Goal: Complete application form: Complete application form

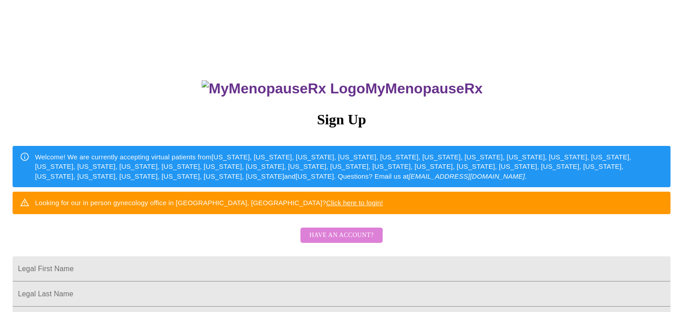
click at [341, 241] on span "Have an account?" at bounding box center [341, 235] width 64 height 11
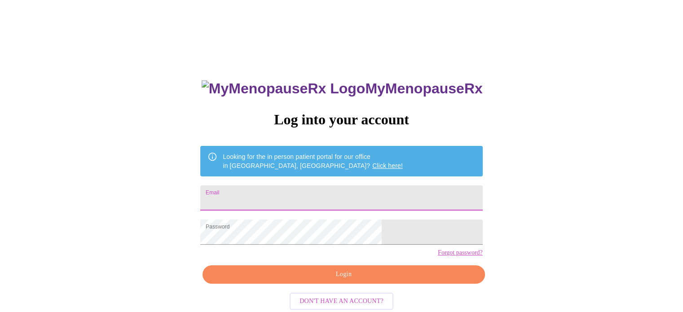
click at [318, 194] on input "Email" at bounding box center [341, 197] width 282 height 25
type input "[EMAIL_ADDRESS][DOMAIN_NAME]"
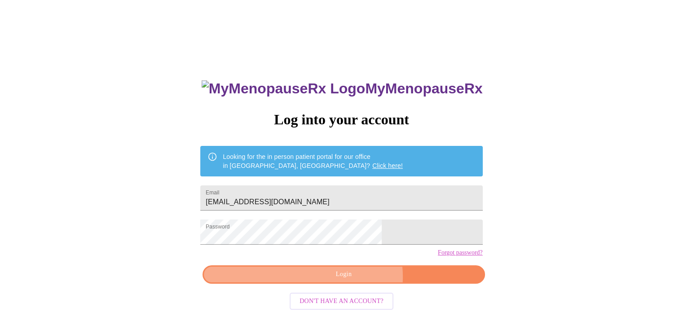
click at [353, 280] on span "Login" at bounding box center [343, 274] width 261 height 11
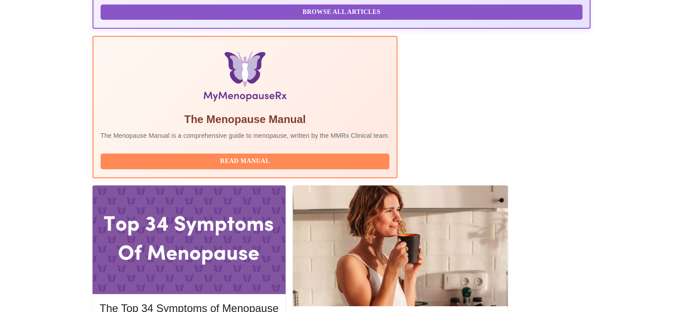
scroll to position [269, 0]
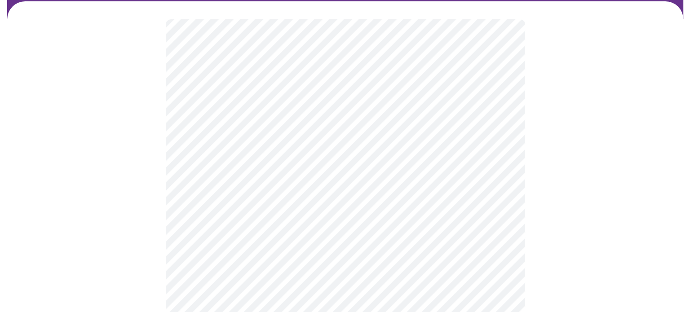
scroll to position [72, 0]
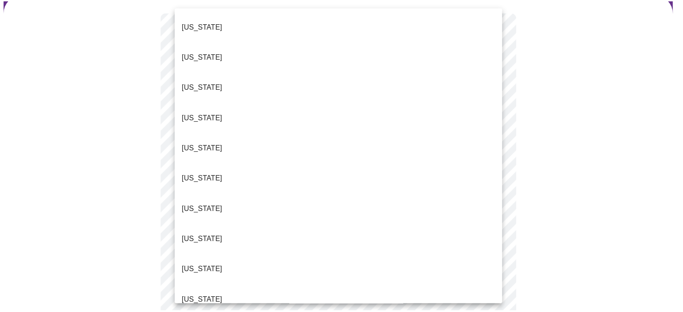
scroll to position [876, 0]
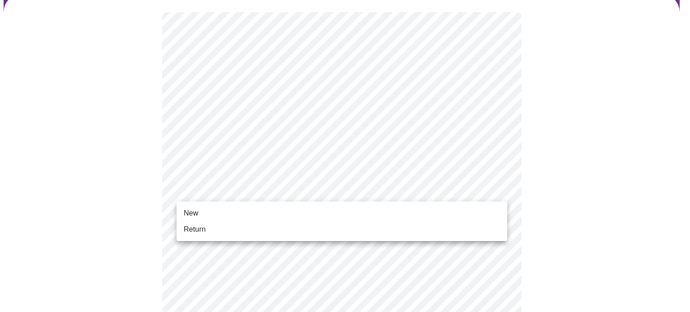
click at [231, 211] on li "New" at bounding box center [341, 213] width 330 height 16
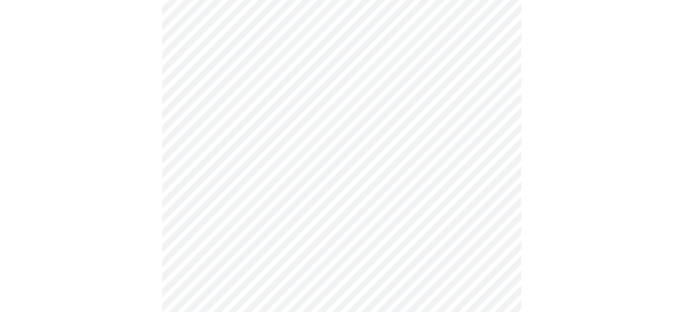
scroll to position [287, 0]
click at [158, 253] on div at bounding box center [342, 148] width 676 height 739
click at [160, 154] on div at bounding box center [342, 0] width 676 height 739
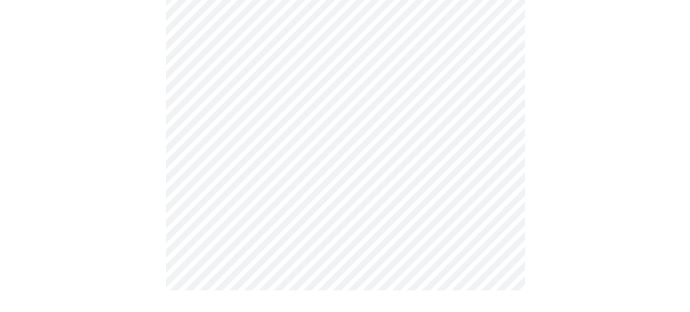
scroll to position [0, 0]
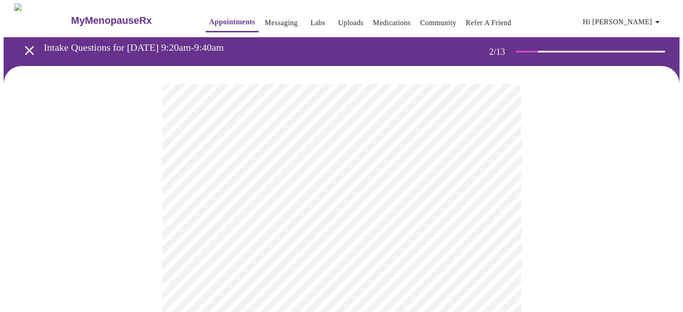
click at [400, 185] on body "MyMenopauseRx Appointments Messaging Labs Uploads Medications Community Refer a…" at bounding box center [342, 273] width 676 height 539
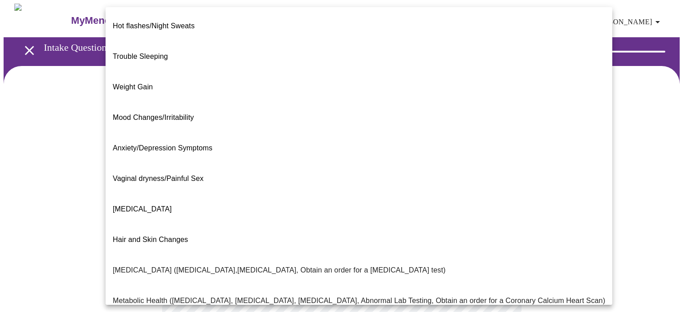
click at [614, 126] on div at bounding box center [345, 156] width 690 height 312
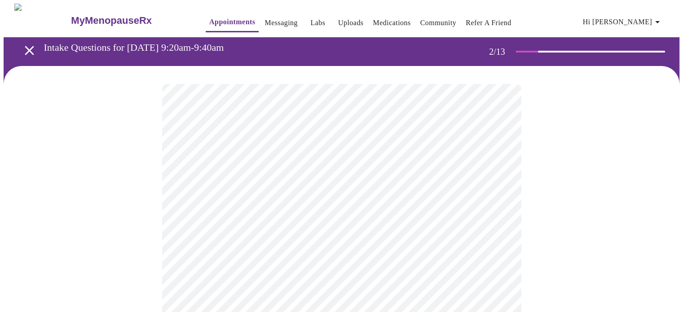
click at [281, 183] on body "MyMenopauseRx Appointments Messaging Labs Uploads Medications Community Refer a…" at bounding box center [342, 273] width 676 height 539
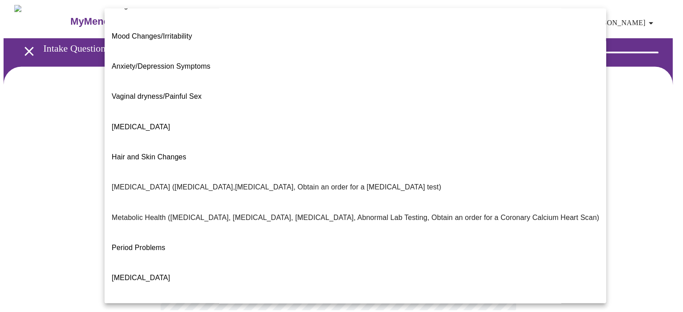
scroll to position [93, 0]
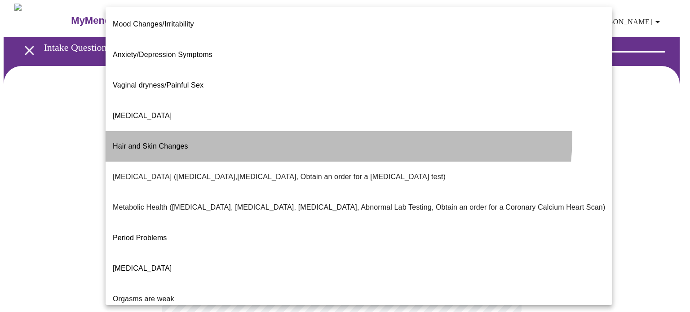
click at [275, 131] on li "Hair and Skin Changes" at bounding box center [359, 146] width 506 height 31
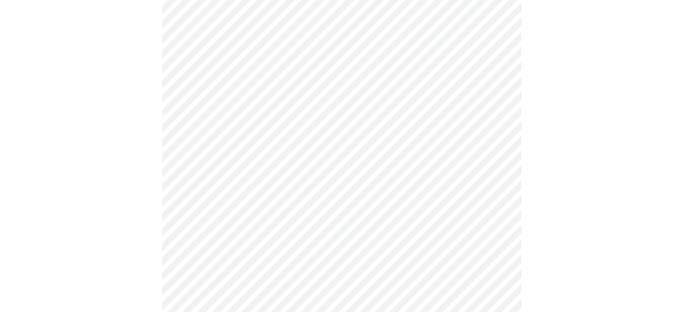
scroll to position [126, 0]
click at [239, 149] on body "MyMenopauseRx Appointments Messaging Labs Uploads Medications Community Refer a…" at bounding box center [342, 145] width 676 height 534
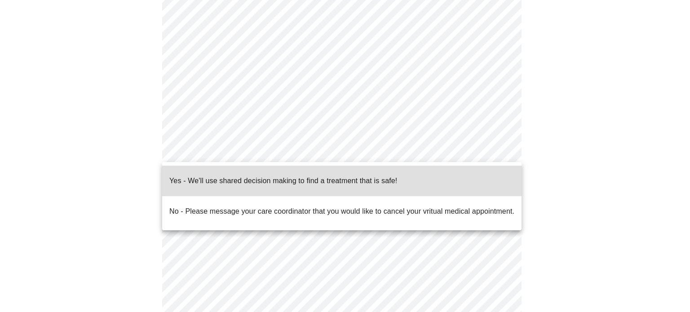
click at [251, 180] on span "Yes - We'll use shared decision making to find a treatment that is safe!" at bounding box center [283, 180] width 228 height 25
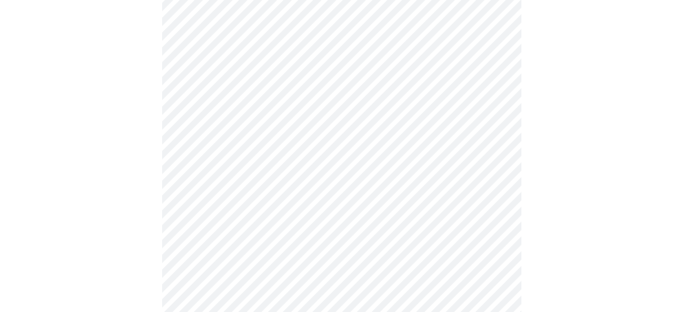
click at [158, 169] on div at bounding box center [342, 173] width 676 height 466
